Goal: Complete application form

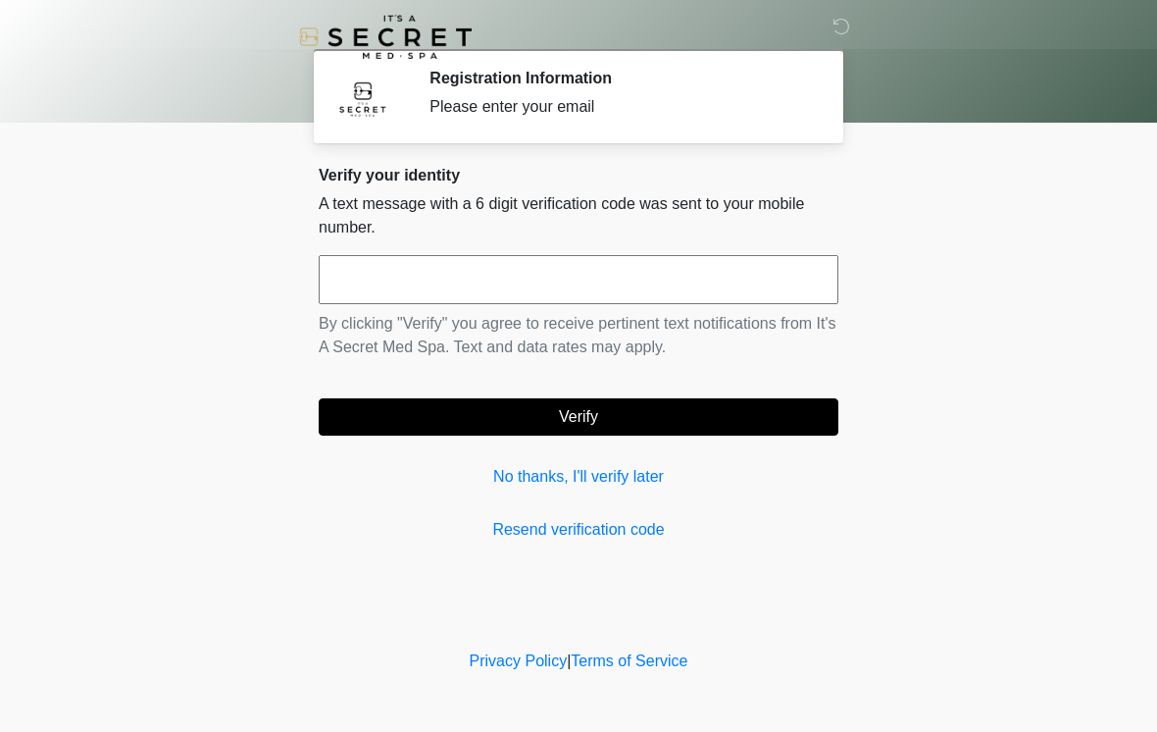
click at [517, 277] on input "text" at bounding box center [579, 279] width 520 height 49
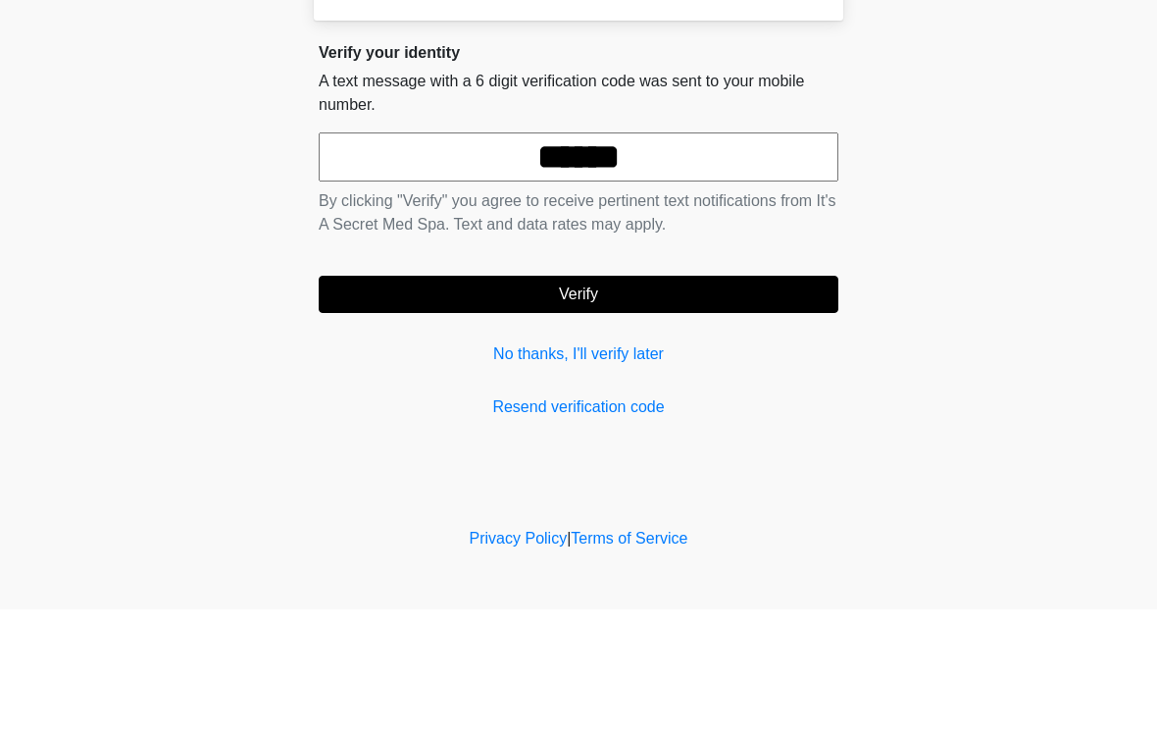
type input "******"
click at [680, 398] on button "Verify" at bounding box center [579, 416] width 520 height 37
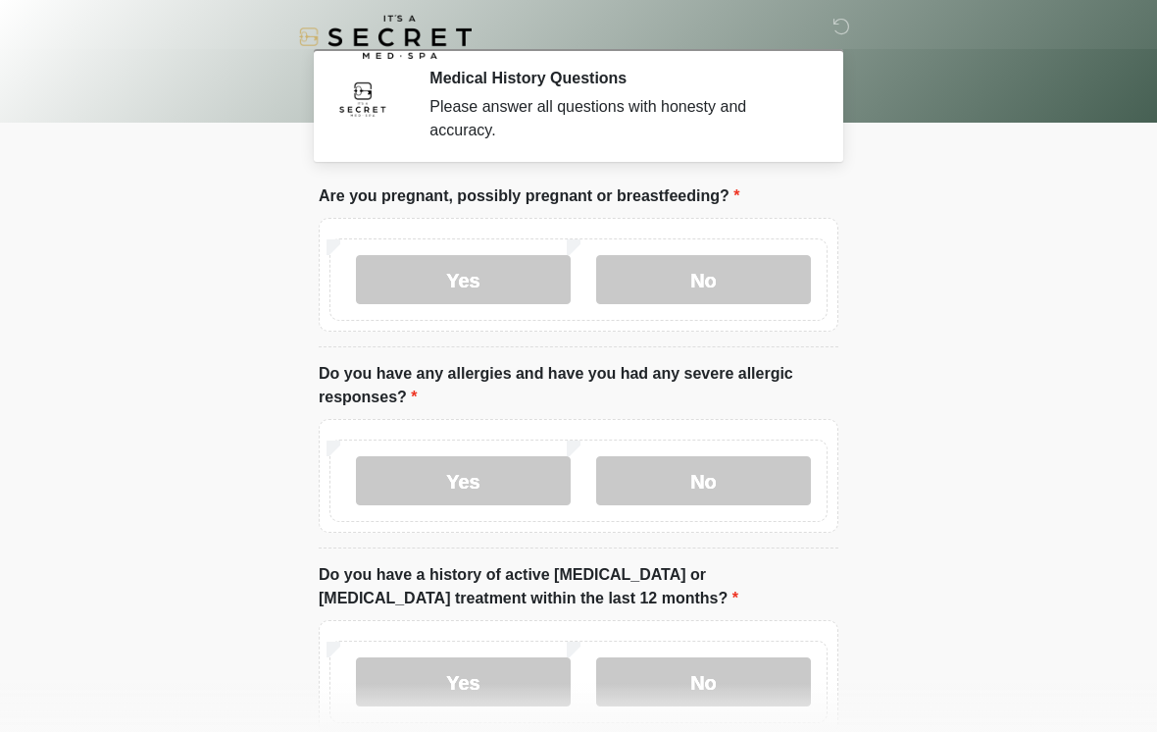
click at [740, 275] on label "No" at bounding box center [703, 279] width 215 height 49
click at [748, 493] on label "No" at bounding box center [703, 480] width 215 height 49
click at [757, 684] on label "No" at bounding box center [703, 681] width 215 height 49
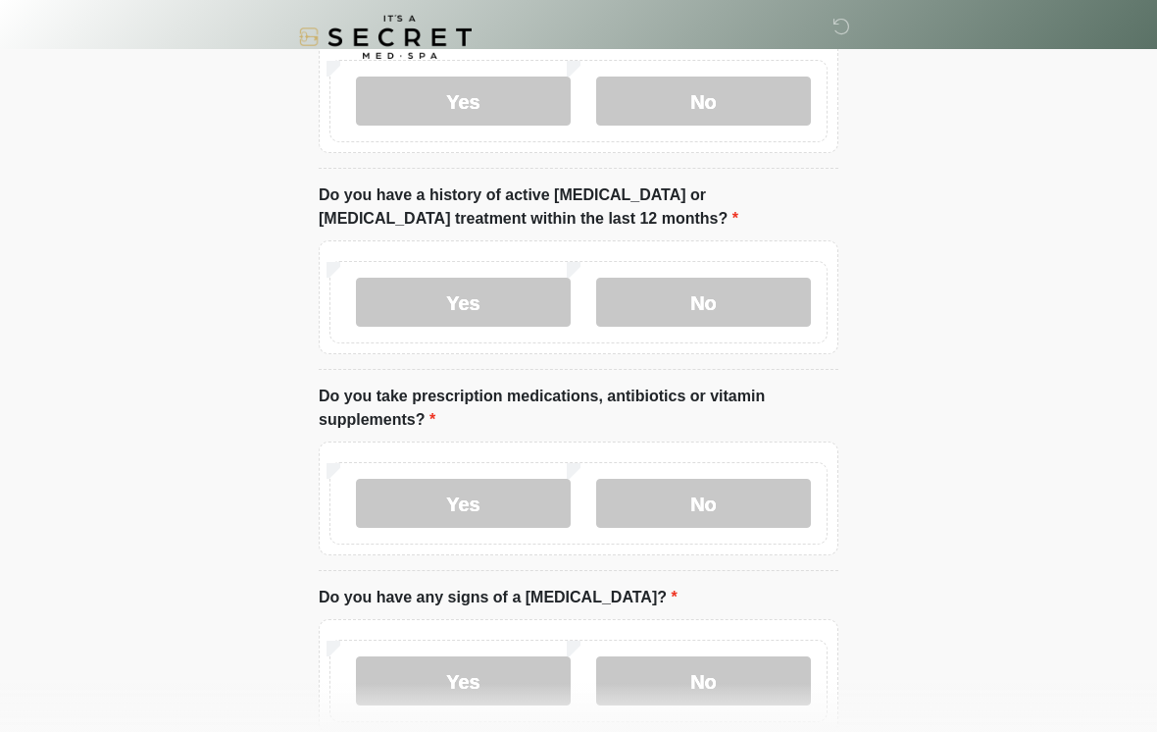
scroll to position [392, 0]
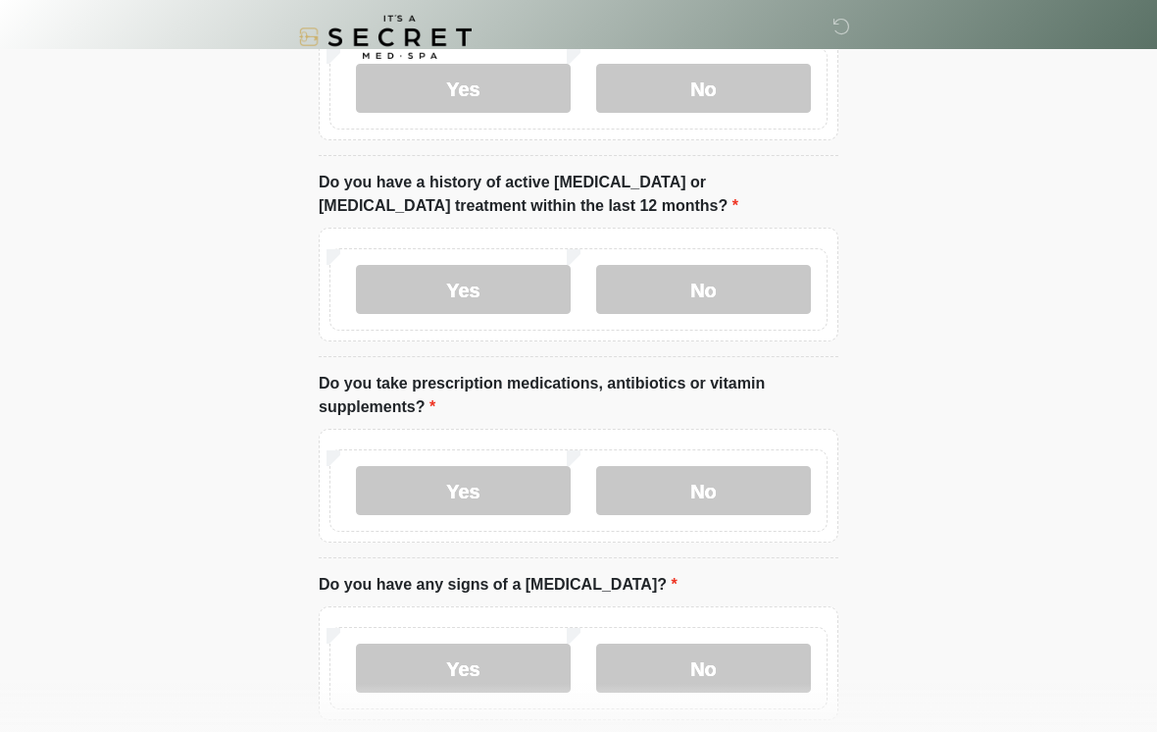
click at [764, 493] on label "No" at bounding box center [703, 490] width 215 height 49
click at [742, 679] on label "No" at bounding box center [703, 667] width 215 height 49
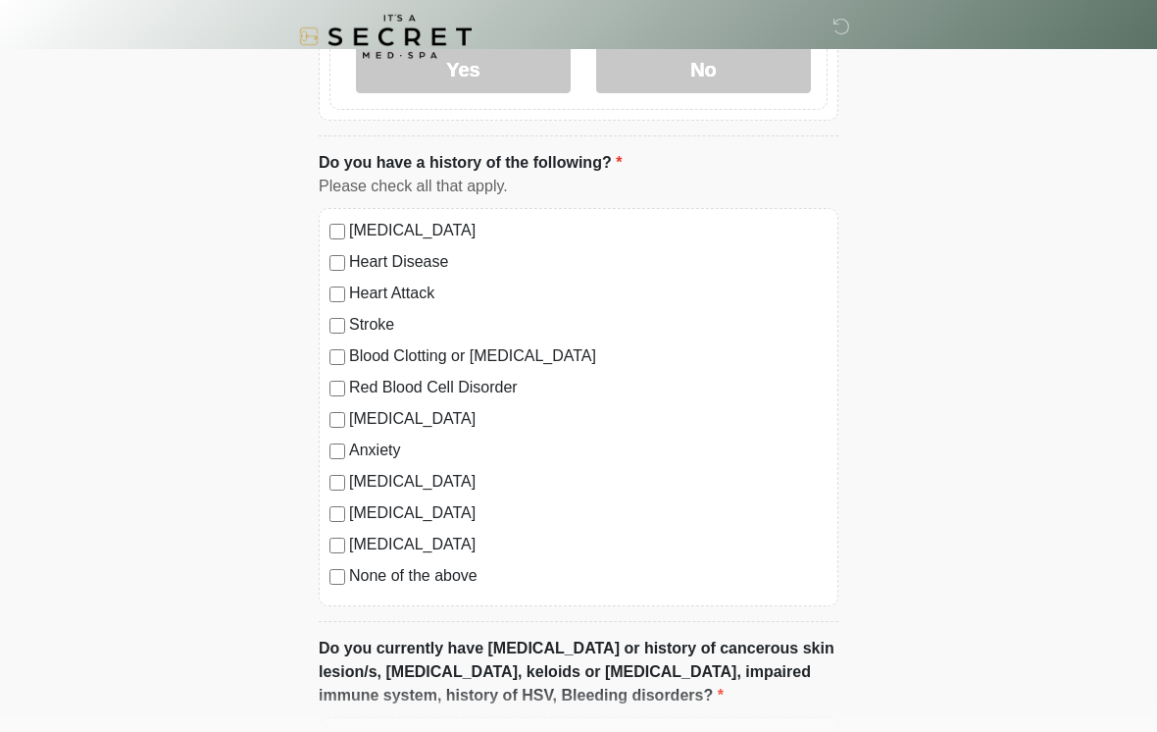
scroll to position [994, 0]
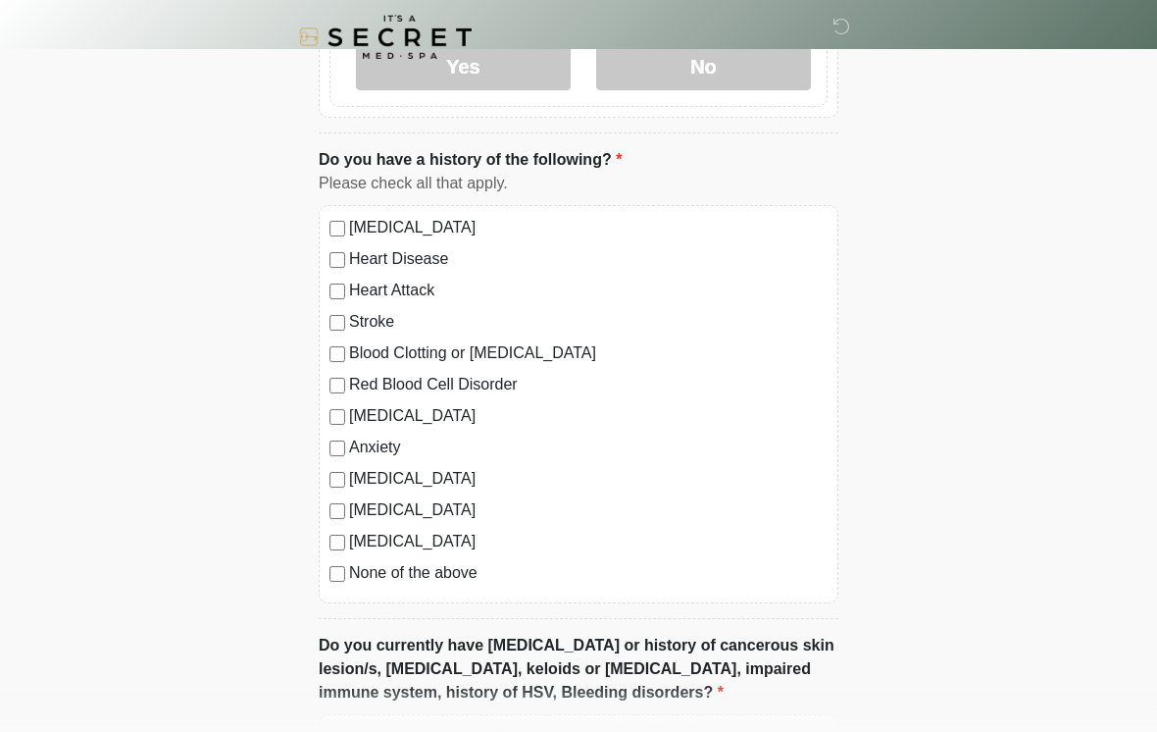
click at [329, 580] on div "None of the above" at bounding box center [578, 573] width 498 height 24
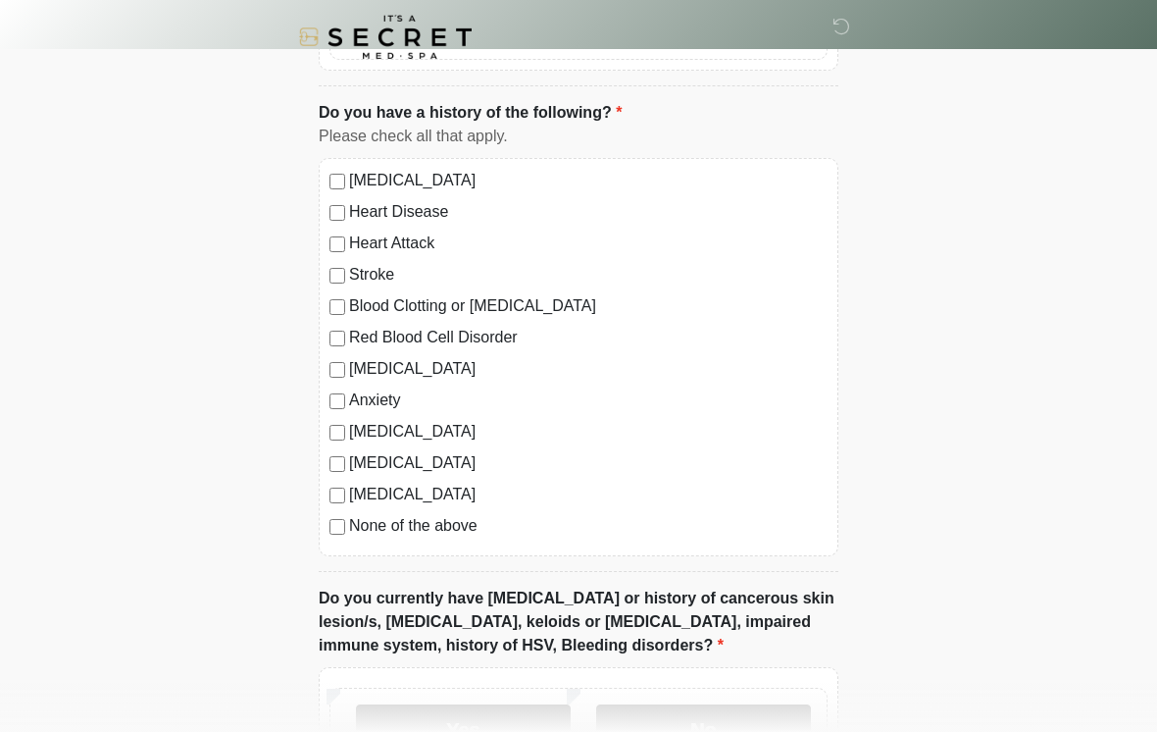
scroll to position [1207, 0]
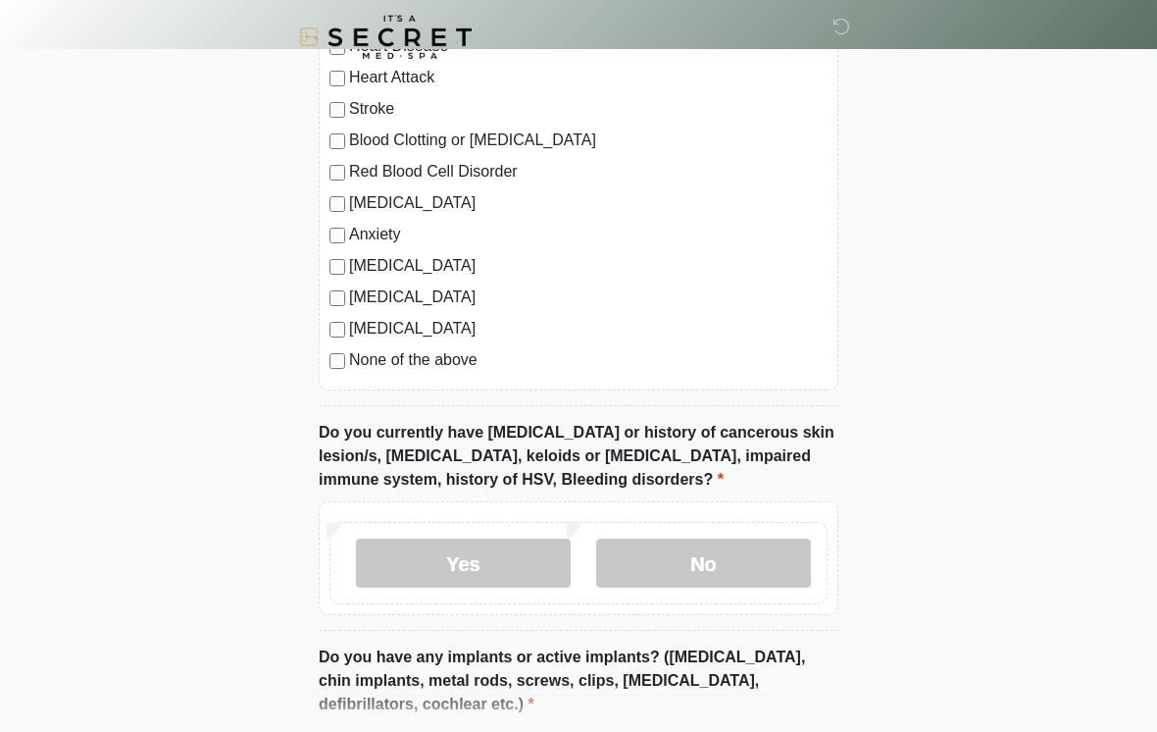
click at [754, 566] on label "No" at bounding box center [703, 562] width 215 height 49
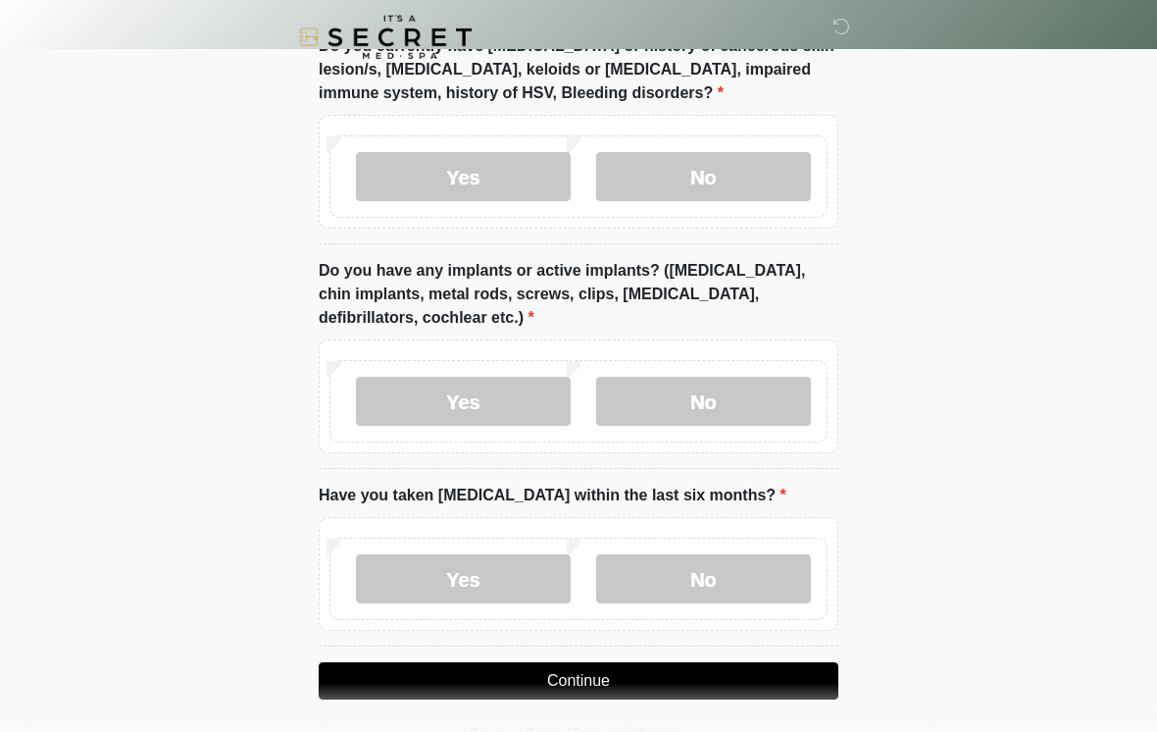
scroll to position [1633, 0]
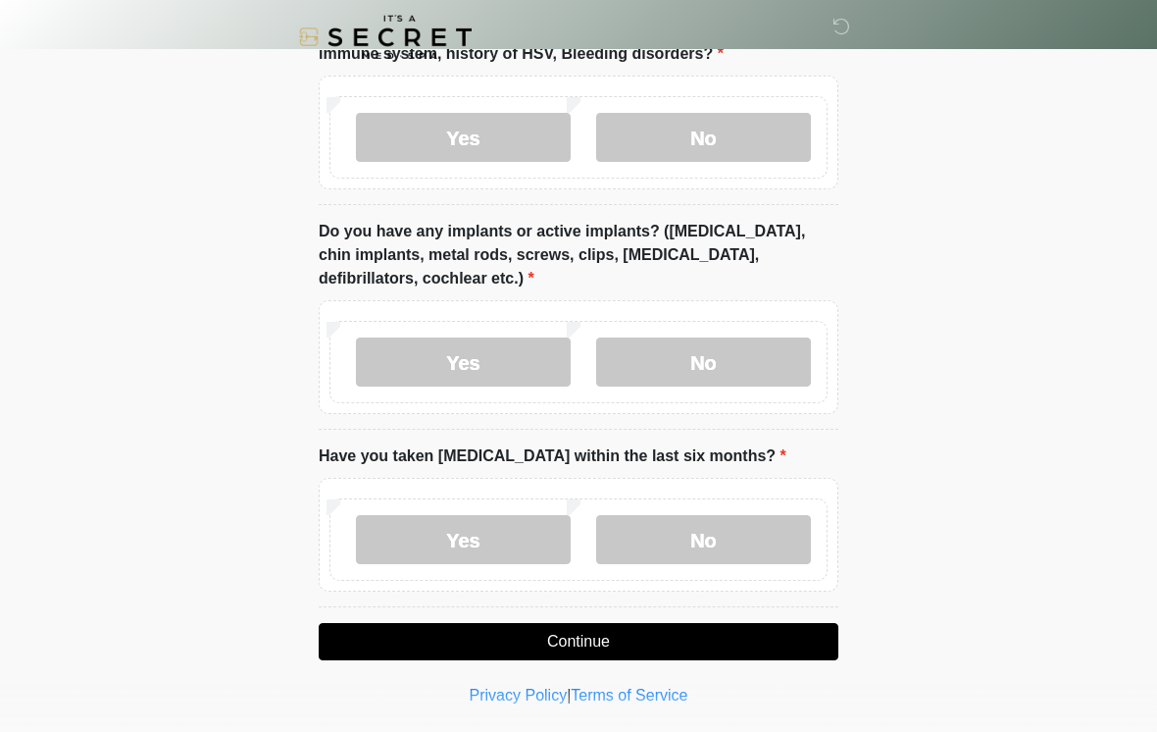
click at [497, 372] on label "Yes" at bounding box center [463, 361] width 215 height 49
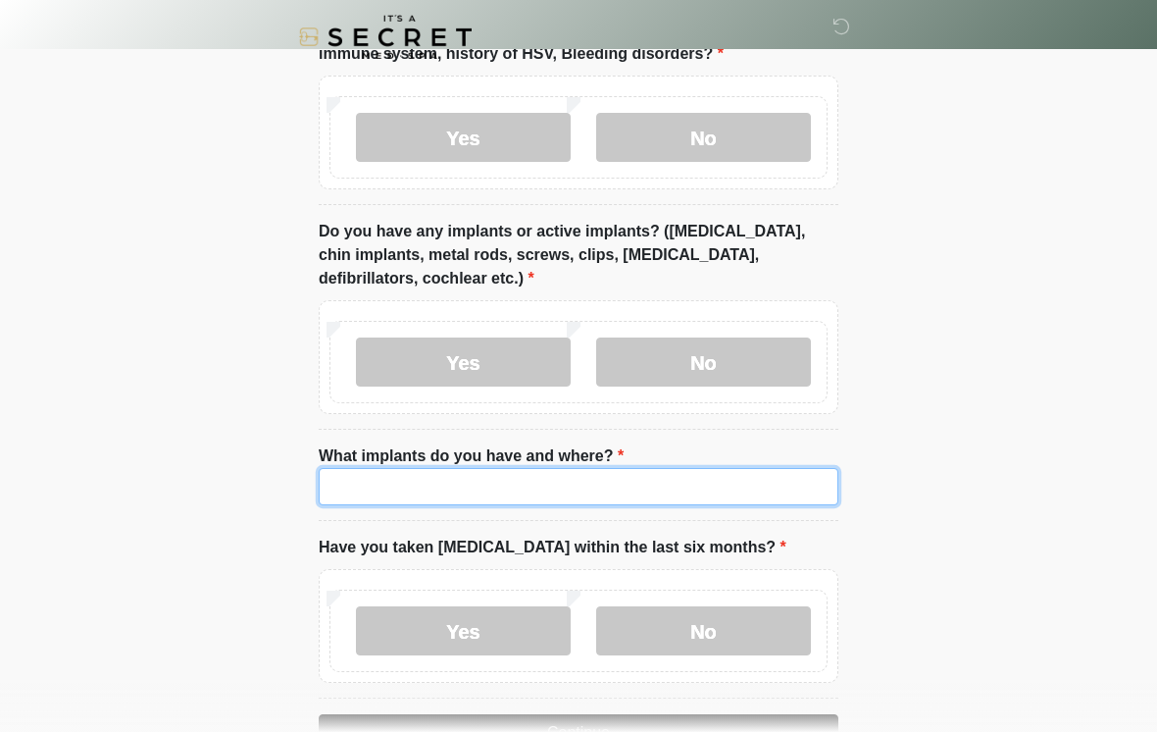
click at [573, 485] on input "What implants do you have and where?" at bounding box center [579, 486] width 520 height 37
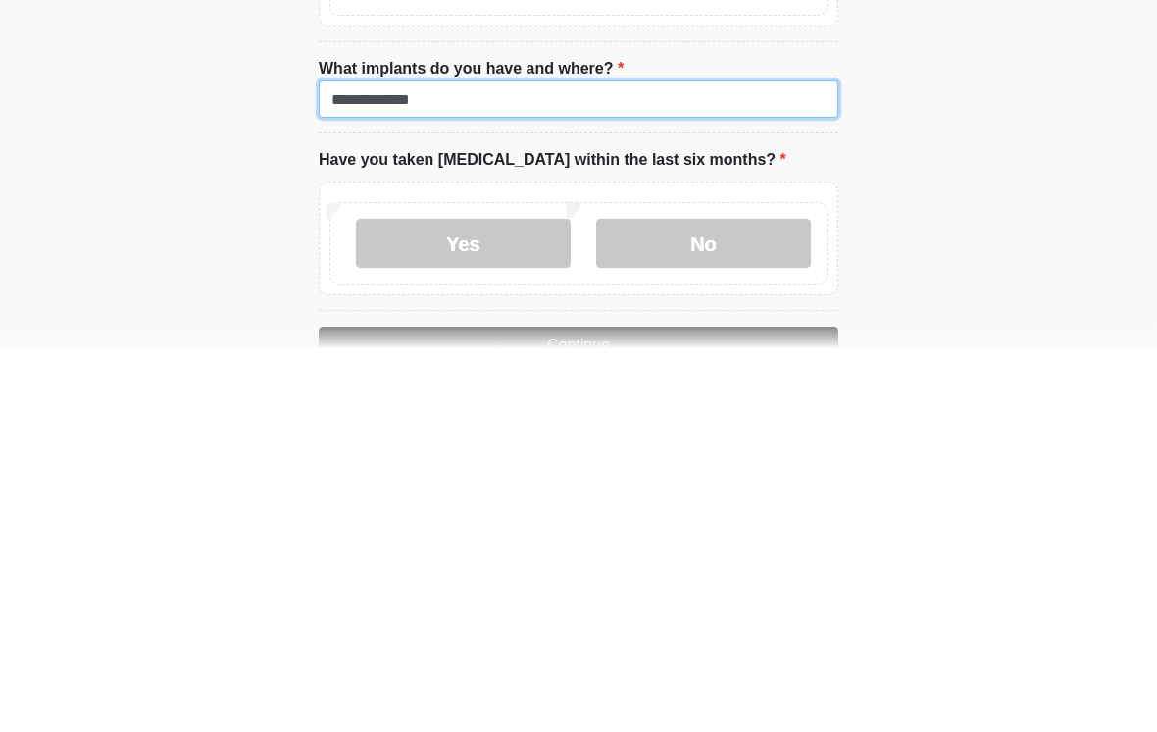
type input "**********"
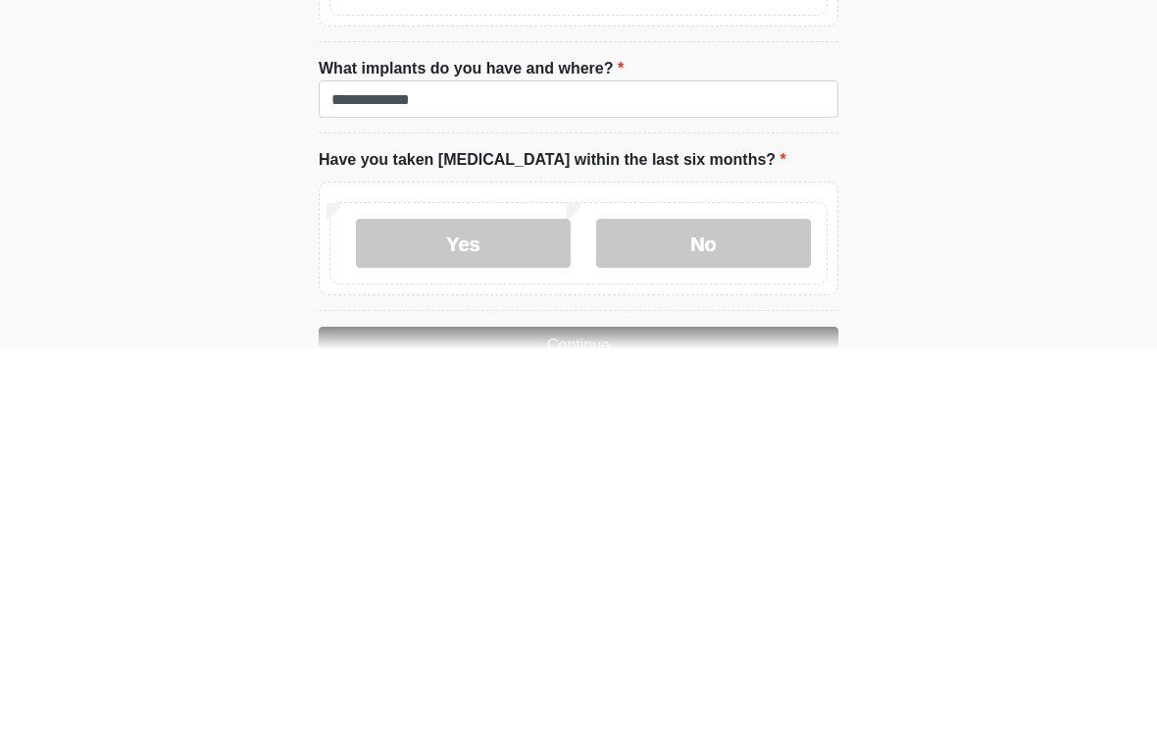
click at [764, 602] on label "No" at bounding box center [703, 626] width 215 height 49
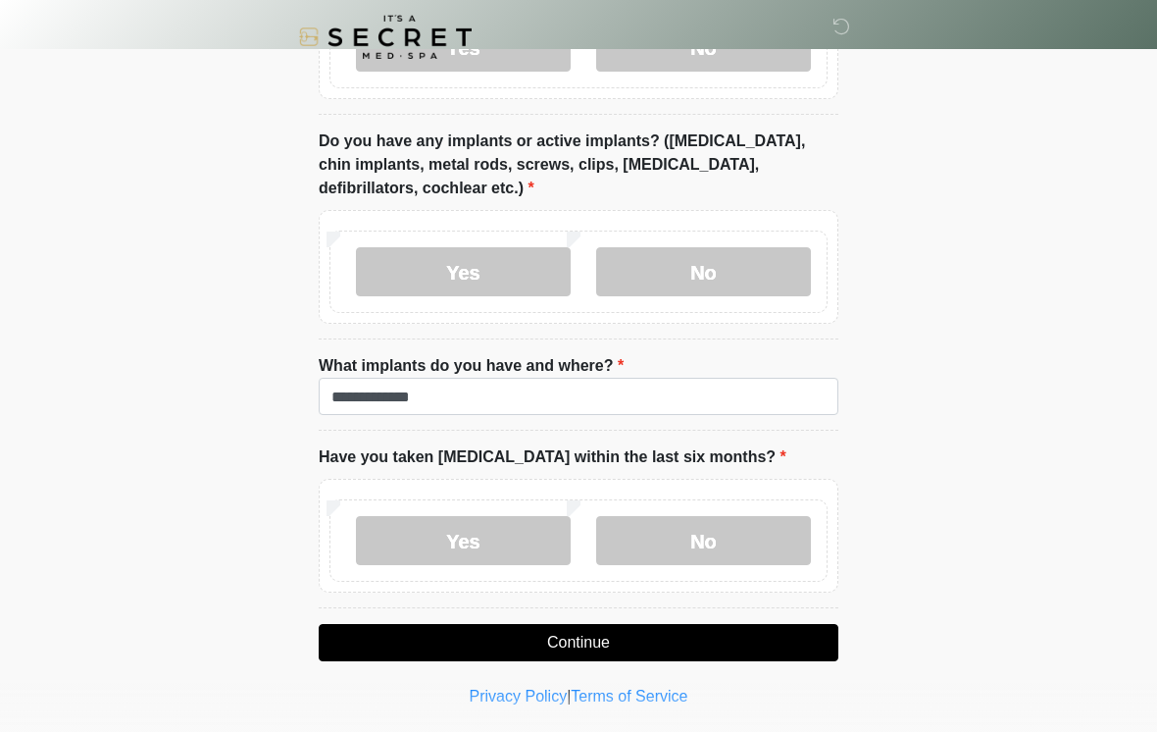
click at [656, 641] on button "Continue" at bounding box center [579, 642] width 520 height 37
click at [707, 625] on button "Continue" at bounding box center [579, 642] width 520 height 37
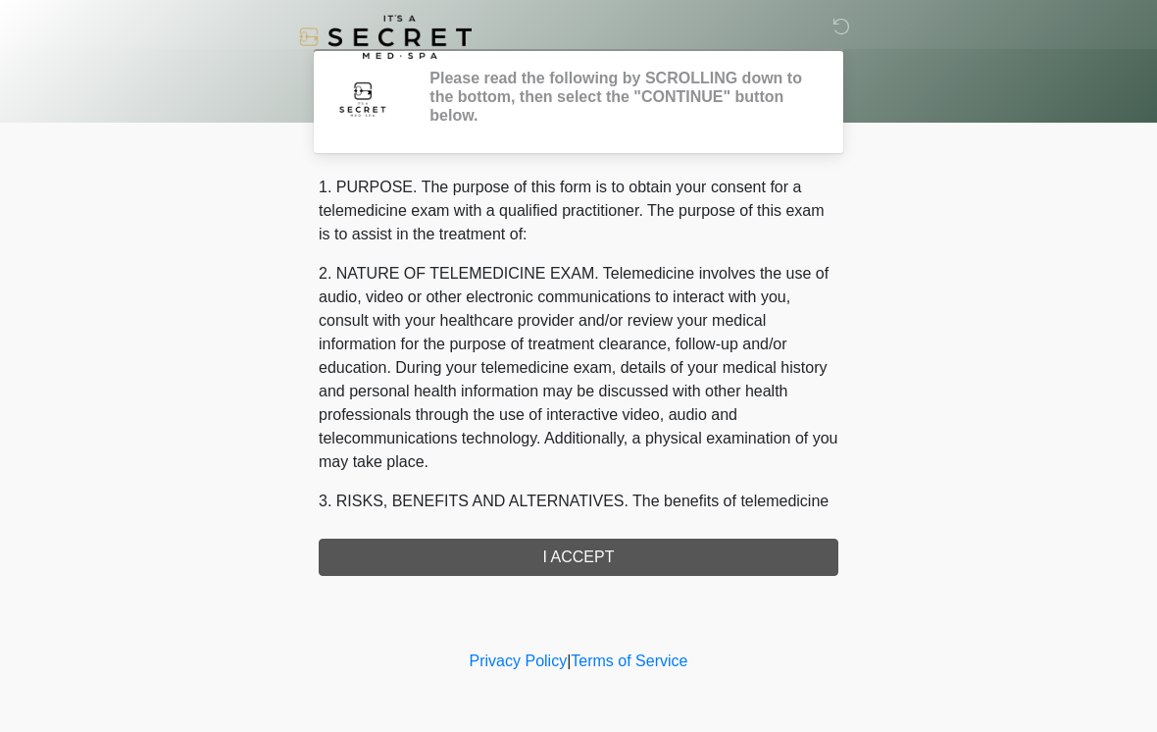
scroll to position [0, 0]
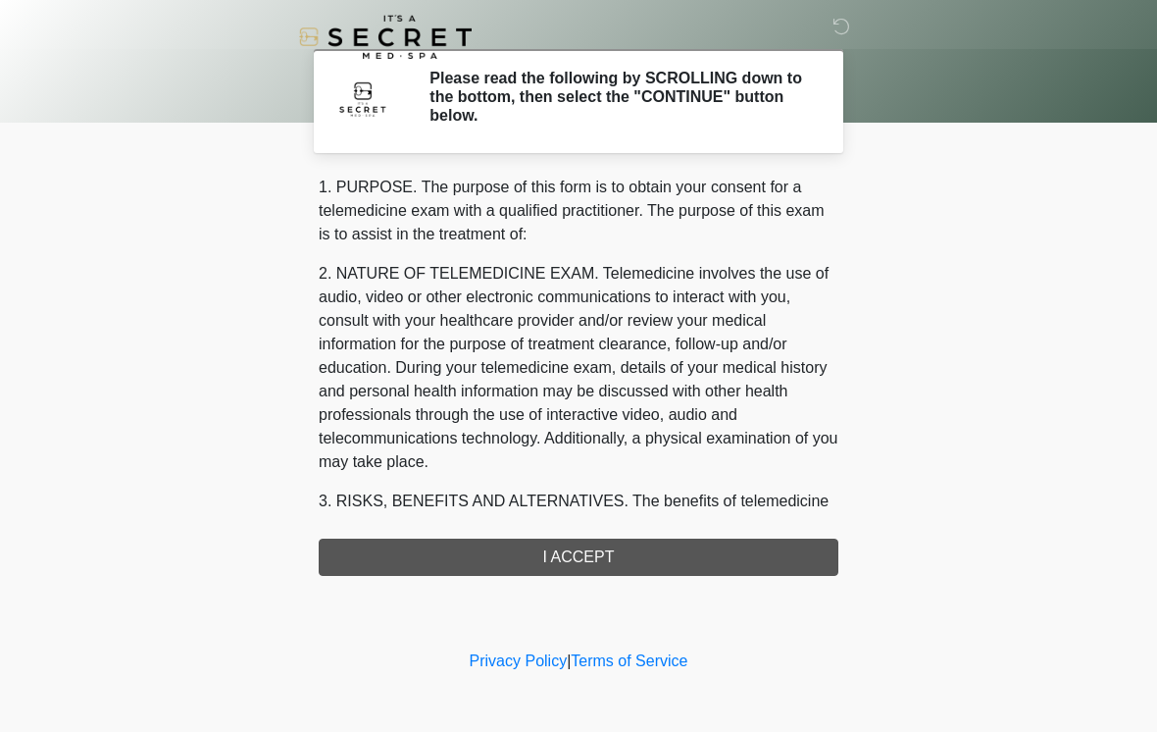
click at [773, 555] on div "1. PURPOSE. The purpose of this form is to obtain your consent for a telemedici…" at bounding box center [579, 376] width 520 height 400
click at [705, 554] on div "1. PURPOSE. The purpose of this form is to obtain your consent for a telemedici…" at bounding box center [579, 376] width 520 height 400
click at [583, 559] on div "1. PURPOSE. The purpose of this form is to obtain your consent for a telemedici…" at bounding box center [579, 376] width 520 height 400
click at [581, 553] on div "1. PURPOSE. The purpose of this form is to obtain your consent for a telemedici…" at bounding box center [579, 376] width 520 height 400
click at [579, 549] on div "1. PURPOSE. The purpose of this form is to obtain your consent for a telemedici…" at bounding box center [579, 376] width 520 height 400
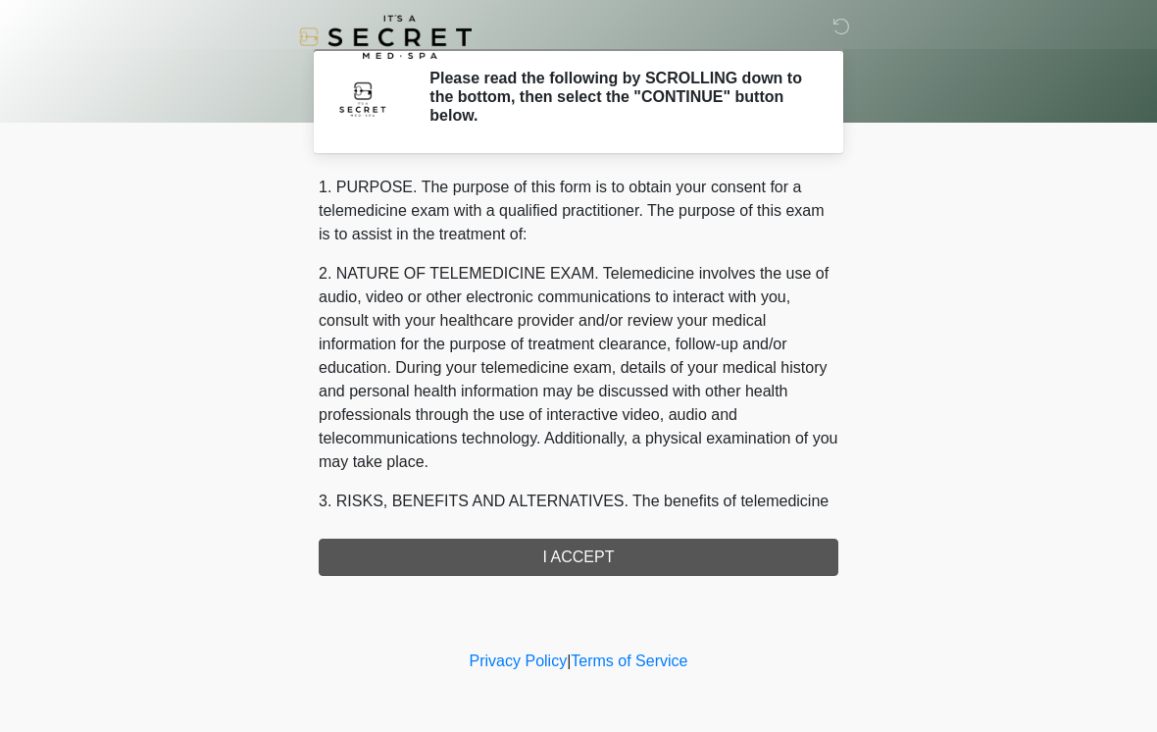
click at [583, 552] on div "1. PURPOSE. The purpose of this form is to obtain your consent for a telemedici…" at bounding box center [579, 376] width 520 height 400
click at [590, 556] on div "1. PURPOSE. The purpose of this form is to obtain your consent for a telemedici…" at bounding box center [579, 376] width 520 height 400
click at [835, 35] on icon at bounding box center [842, 27] width 18 height 18
click at [735, 568] on div "1. PURPOSE. The purpose of this form is to obtain your consent for a telemedici…" at bounding box center [579, 376] width 520 height 400
click at [744, 567] on div "1. PURPOSE. The purpose of this form is to obtain your consent for a telemedici…" at bounding box center [579, 376] width 520 height 400
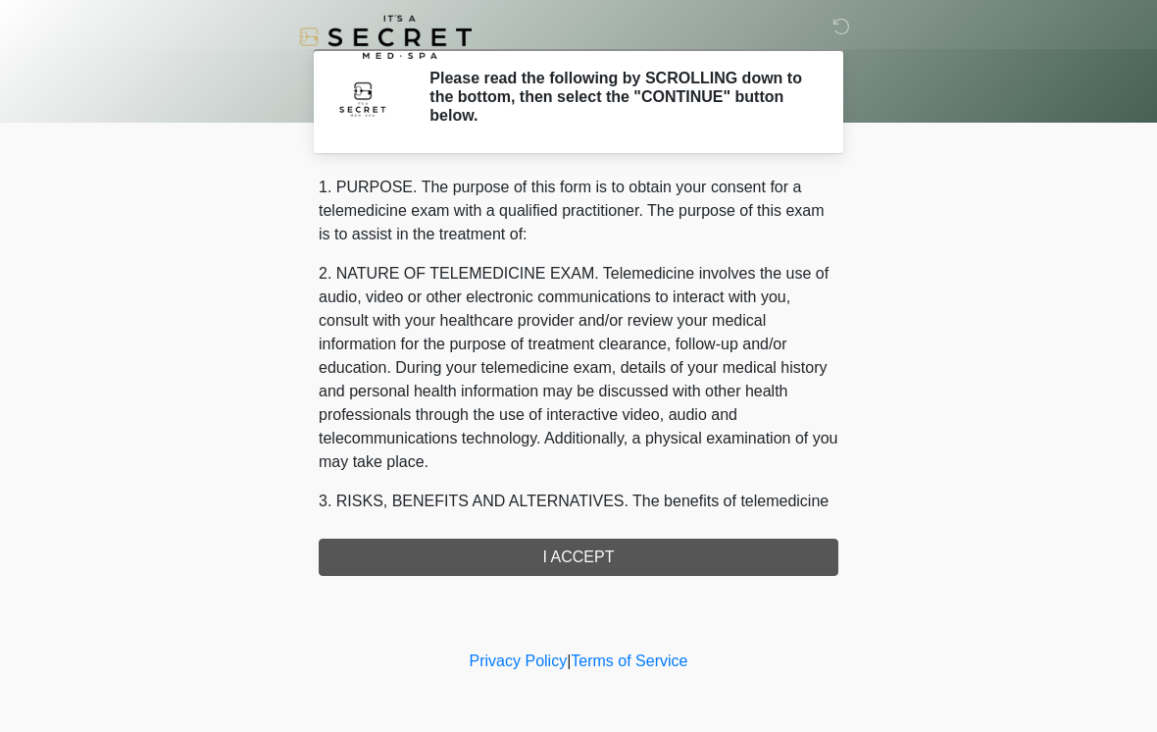
click at [535, 555] on div "1. PURPOSE. The purpose of this form is to obtain your consent for a telemedici…" at bounding box center [579, 376] width 520 height 400
click at [728, 561] on div "1. PURPOSE. The purpose of this form is to obtain your consent for a telemedici…" at bounding box center [579, 376] width 520 height 400
click at [574, 550] on div "1. PURPOSE. The purpose of this form is to obtain your consent for a telemedici…" at bounding box center [579, 376] width 520 height 400
click at [574, 549] on div "1. PURPOSE. The purpose of this form is to obtain your consent for a telemedici…" at bounding box center [579, 376] width 520 height 400
click at [571, 556] on div "1. PURPOSE. The purpose of this form is to obtain your consent for a telemedici…" at bounding box center [579, 376] width 520 height 400
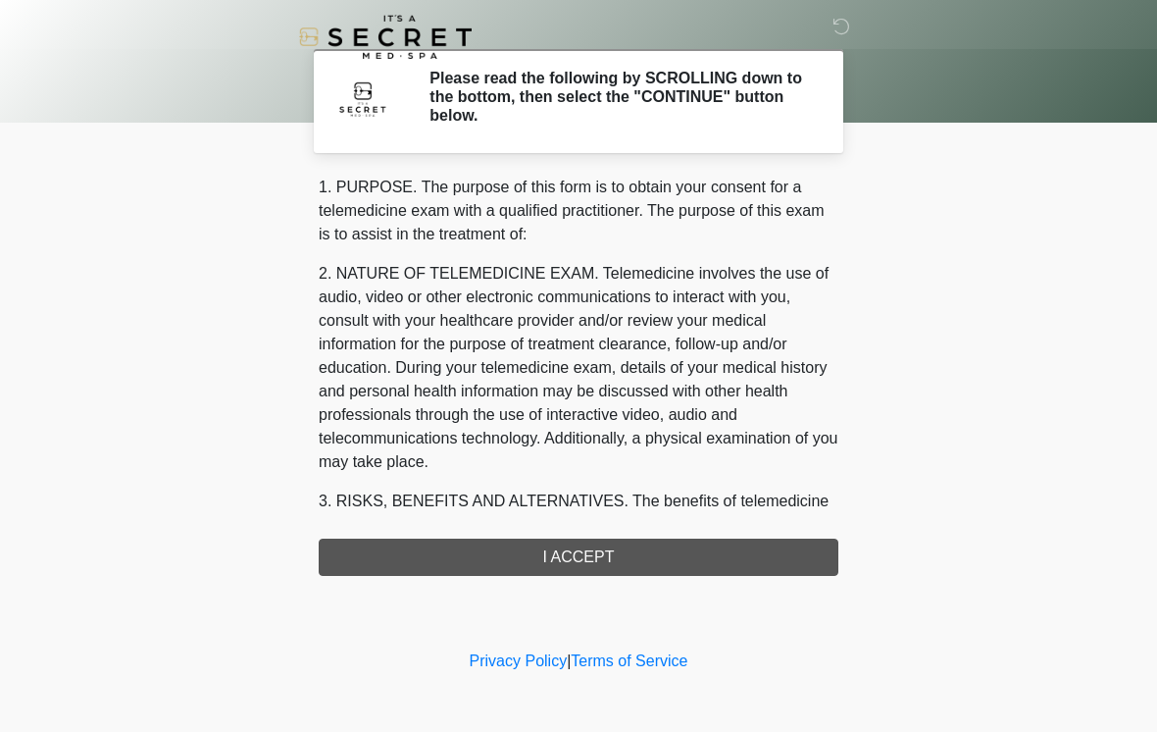
click at [371, 103] on img at bounding box center [362, 98] width 59 height 59
click at [618, 560] on div "1. PURPOSE. The purpose of this form is to obtain your consent for a telemedici…" at bounding box center [579, 376] width 520 height 400
click at [622, 541] on div "1. PURPOSE. The purpose of this form is to obtain your consent for a telemedici…" at bounding box center [579, 376] width 520 height 400
click at [622, 547] on div "1. PURPOSE. The purpose of this form is to obtain your consent for a telemedici…" at bounding box center [579, 376] width 520 height 400
click at [642, 563] on div "1. PURPOSE. The purpose of this form is to obtain your consent for a telemedici…" at bounding box center [579, 376] width 520 height 400
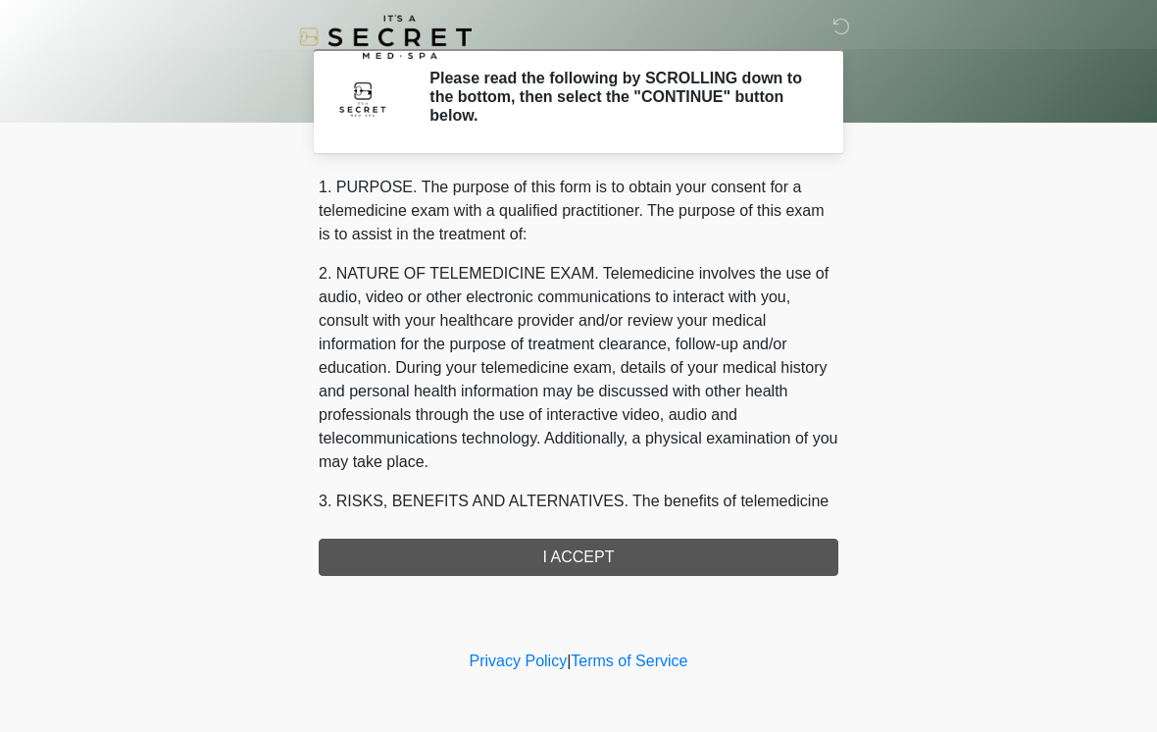
click at [642, 562] on div "1. PURPOSE. The purpose of this form is to obtain your consent for a telemedici…" at bounding box center [579, 376] width 520 height 400
click at [609, 565] on div "1. PURPOSE. The purpose of this form is to obtain your consent for a telemedici…" at bounding box center [579, 376] width 520 height 400
click at [593, 550] on div "1. PURPOSE. The purpose of this form is to obtain your consent for a telemedici…" at bounding box center [579, 376] width 520 height 400
click at [640, 560] on div "1. PURPOSE. The purpose of this form is to obtain your consent for a telemedici…" at bounding box center [579, 376] width 520 height 400
click at [595, 562] on div "1. PURPOSE. The purpose of this form is to obtain your consent for a telemedici…" at bounding box center [579, 376] width 520 height 400
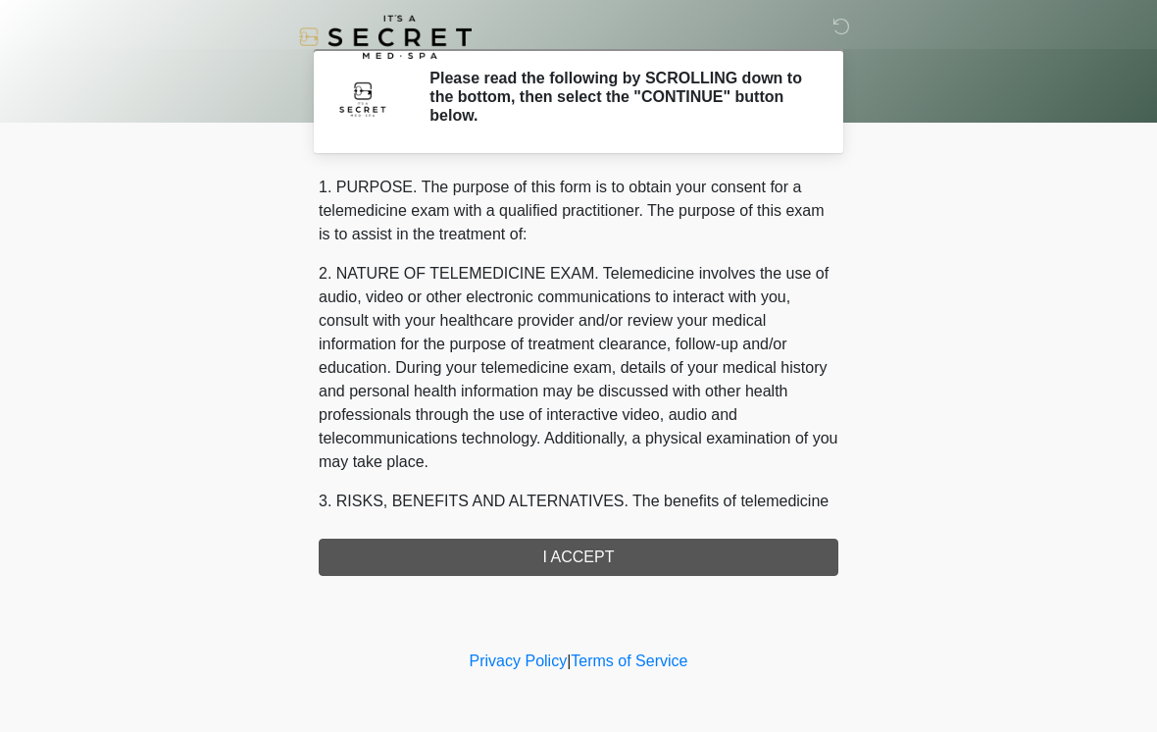
click at [850, 27] on icon at bounding box center [842, 27] width 18 height 18
click at [585, 552] on div "1. PURPOSE. The purpose of this form is to obtain your consent for a telemedici…" at bounding box center [579, 376] width 520 height 400
click at [582, 551] on div "1. PURPOSE. The purpose of this form is to obtain your consent for a telemedici…" at bounding box center [579, 376] width 520 height 400
click at [830, 39] on div at bounding box center [564, 37] width 588 height 74
click at [706, 109] on h2 "Please read the following by SCROLLING down to the bottom, then select the "CON…" at bounding box center [620, 97] width 380 height 57
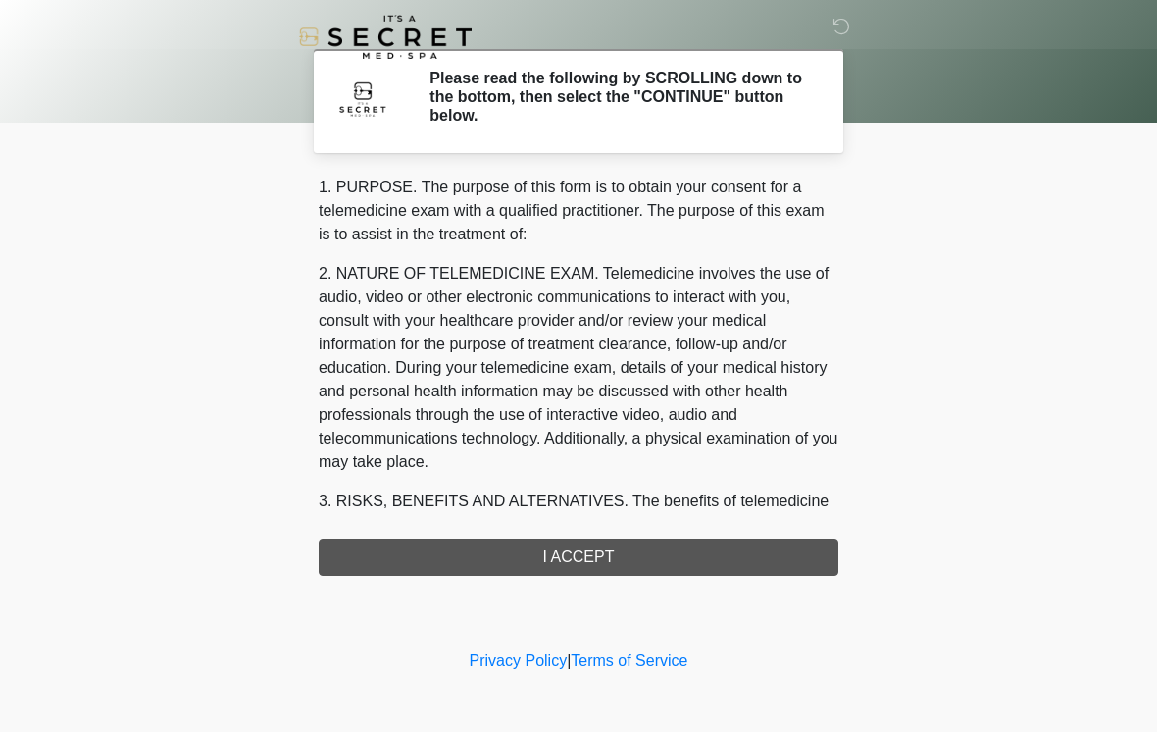
click at [695, 100] on h2 "Please read the following by SCROLLING down to the bottom, then select the "CON…" at bounding box center [620, 97] width 380 height 57
click at [600, 99] on h2 "Please read the following by SCROLLING down to the bottom, then select the "CON…" at bounding box center [620, 97] width 380 height 57
click at [725, 560] on div "1. PURPOSE. The purpose of this form is to obtain your consent for a telemedici…" at bounding box center [579, 376] width 520 height 400
click at [703, 566] on div "1. PURPOSE. The purpose of this form is to obtain your consent for a telemedici…" at bounding box center [579, 376] width 520 height 400
click at [473, 553] on div "1. PURPOSE. The purpose of this form is to obtain your consent for a telemedici…" at bounding box center [579, 376] width 520 height 400
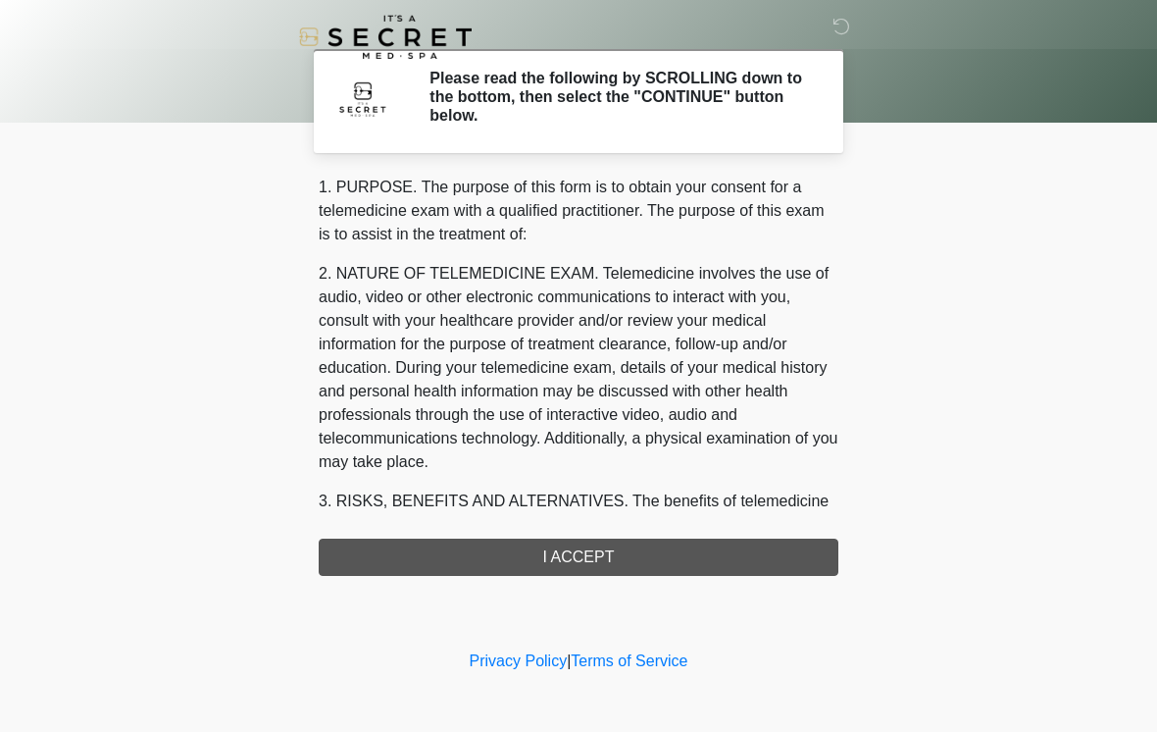
click at [474, 553] on div "1. PURPOSE. The purpose of this form is to obtain your consent for a telemedici…" at bounding box center [579, 376] width 520 height 400
click at [505, 560] on div "1. PURPOSE. The purpose of this form is to obtain your consent for a telemedici…" at bounding box center [579, 376] width 520 height 400
click at [577, 558] on div "1. PURPOSE. The purpose of this form is to obtain your consent for a telemedici…" at bounding box center [579, 376] width 520 height 400
click at [598, 559] on div "1. PURPOSE. The purpose of this form is to obtain your consent for a telemedici…" at bounding box center [579, 376] width 520 height 400
click at [690, 91] on h2 "Please read the following by SCROLLING down to the bottom, then select the "CON…" at bounding box center [620, 97] width 380 height 57
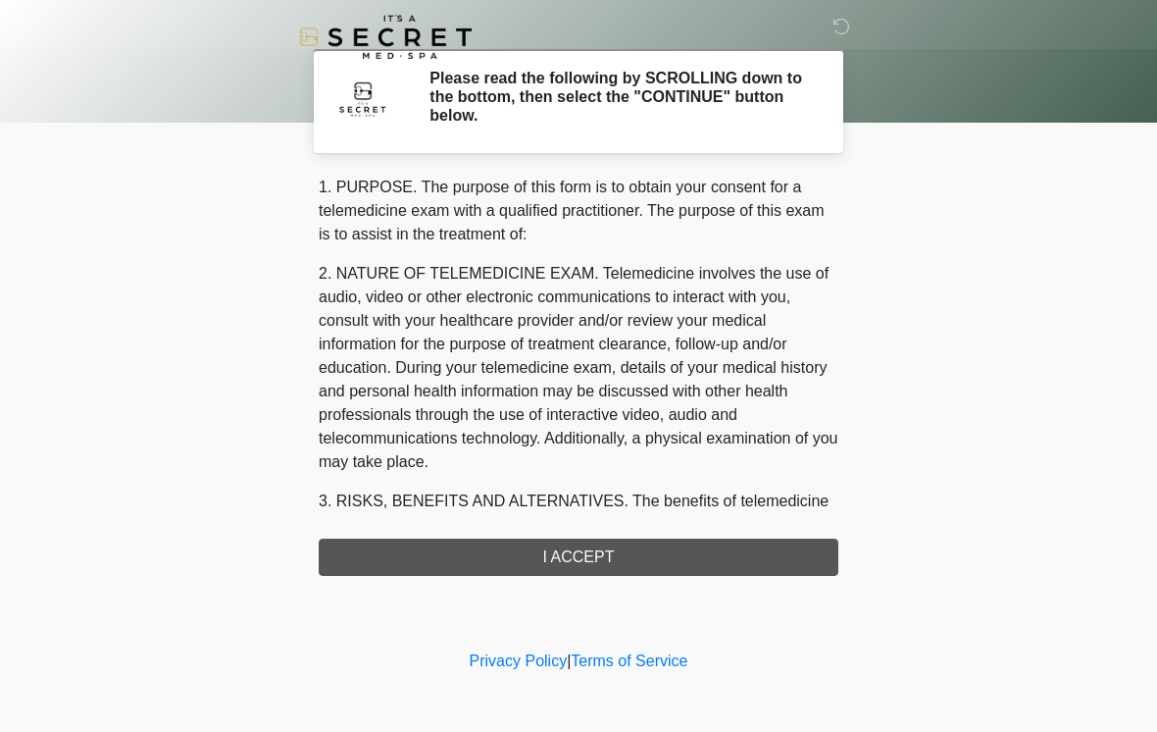
click at [610, 551] on div "1. PURPOSE. The purpose of this form is to obtain your consent for a telemedici…" at bounding box center [579, 376] width 520 height 400
click at [680, 554] on div "1. PURPOSE. The purpose of this form is to obtain your consent for a telemedici…" at bounding box center [579, 376] width 520 height 400
click at [694, 83] on h2 "Please read the following by SCROLLING down to the bottom, then select the "CON…" at bounding box center [620, 97] width 380 height 57
click at [835, 21] on icon at bounding box center [842, 27] width 18 height 18
